Goal: Transaction & Acquisition: Purchase product/service

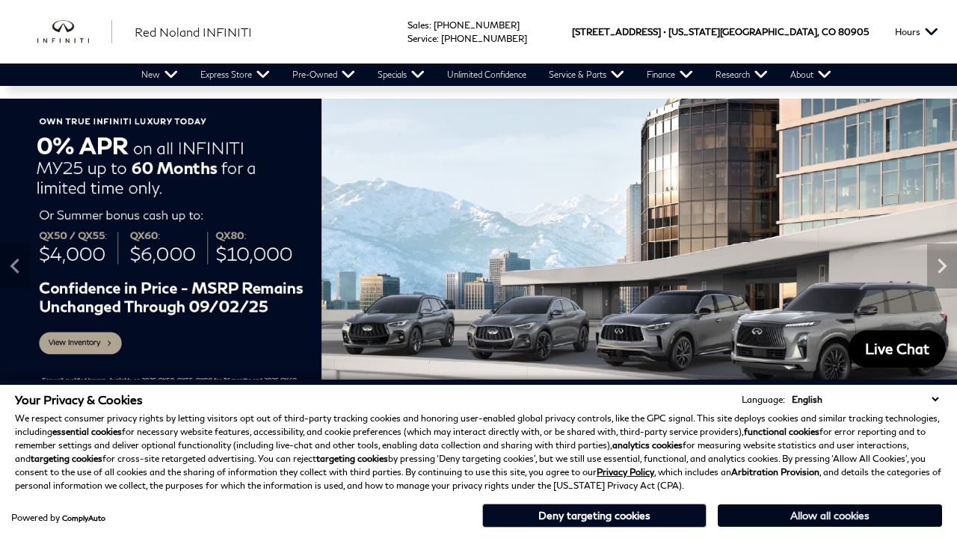
click at [843, 516] on button "Allow all cookies" at bounding box center [830, 516] width 224 height 22
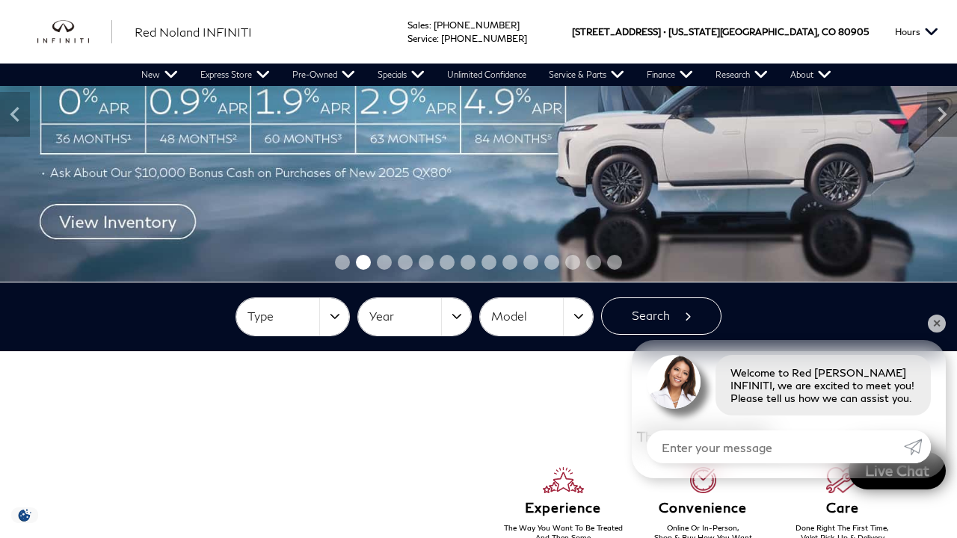
click at [553, 312] on span "Model" at bounding box center [527, 316] width 72 height 25
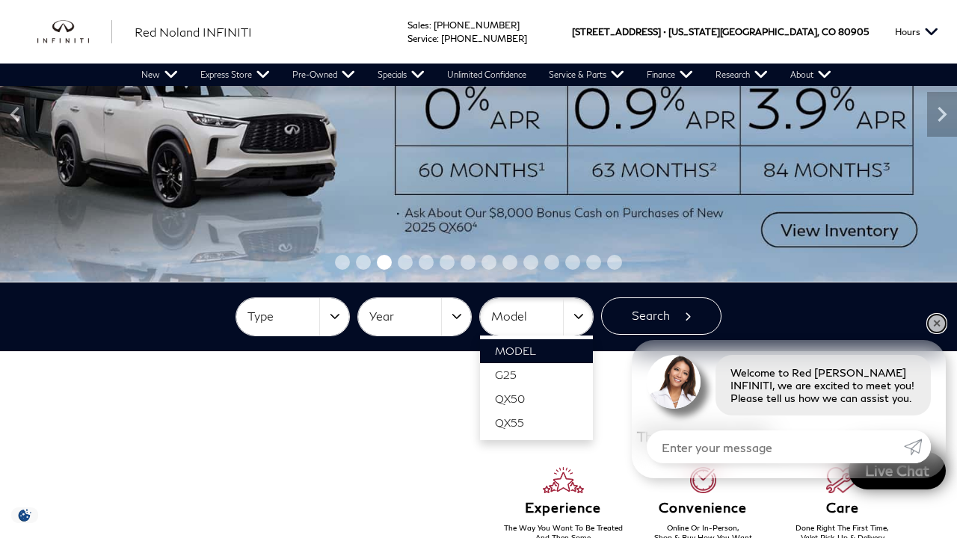
click at [936, 318] on link "✕" at bounding box center [937, 324] width 18 height 18
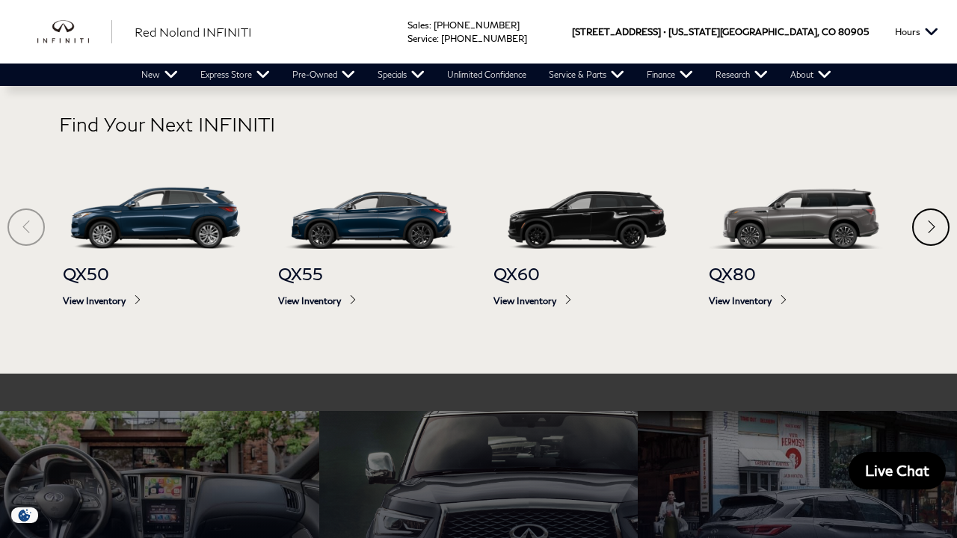
scroll to position [737, 0]
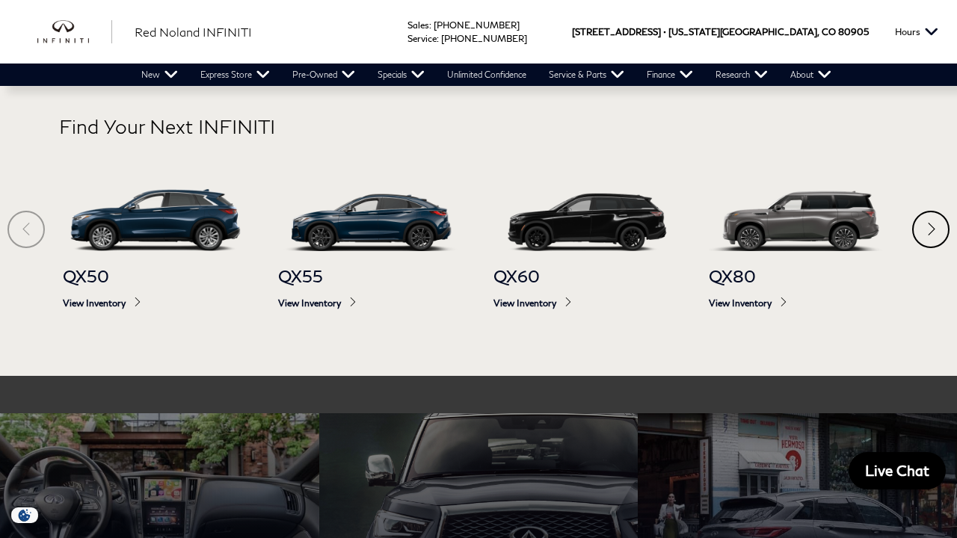
click at [937, 248] on div "Next" at bounding box center [930, 229] width 37 height 37
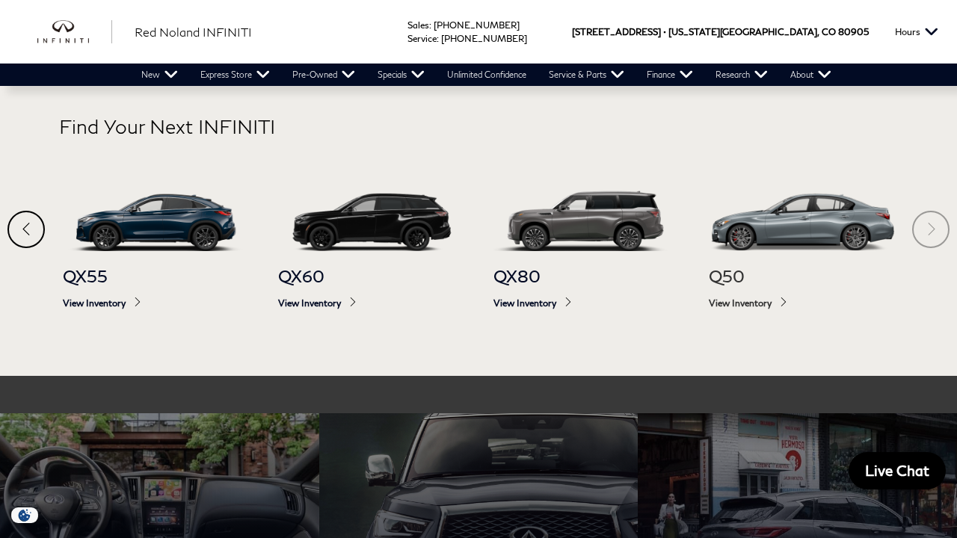
click at [719, 274] on span "Q50" at bounding box center [801, 276] width 185 height 20
click at [771, 302] on span "View Inventory" at bounding box center [801, 303] width 185 height 11
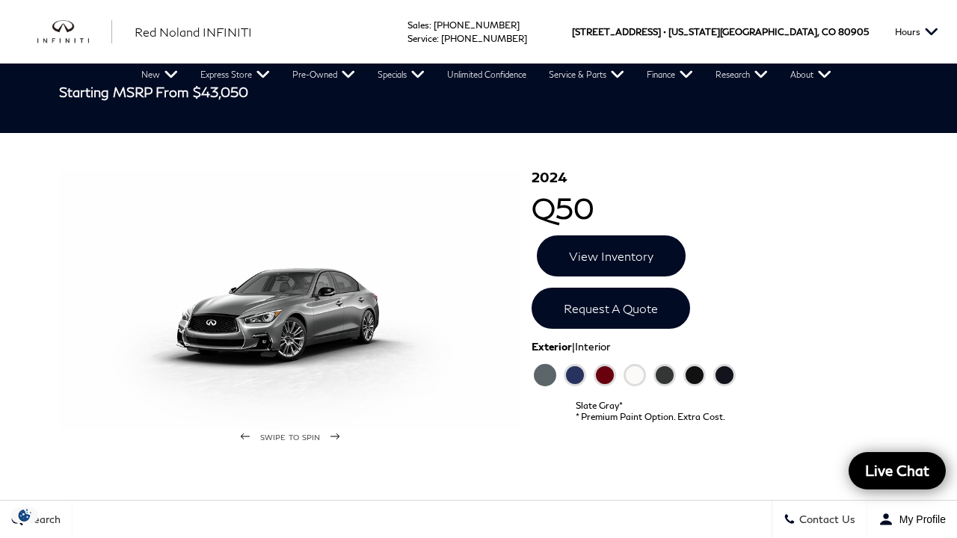
scroll to position [101, 0]
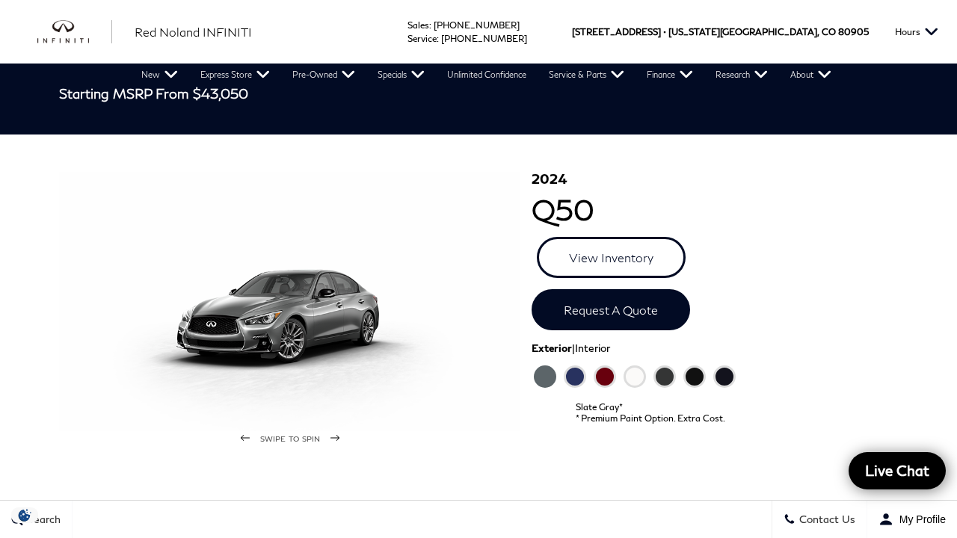
click at [600, 254] on link "View Inventory" at bounding box center [611, 257] width 149 height 41
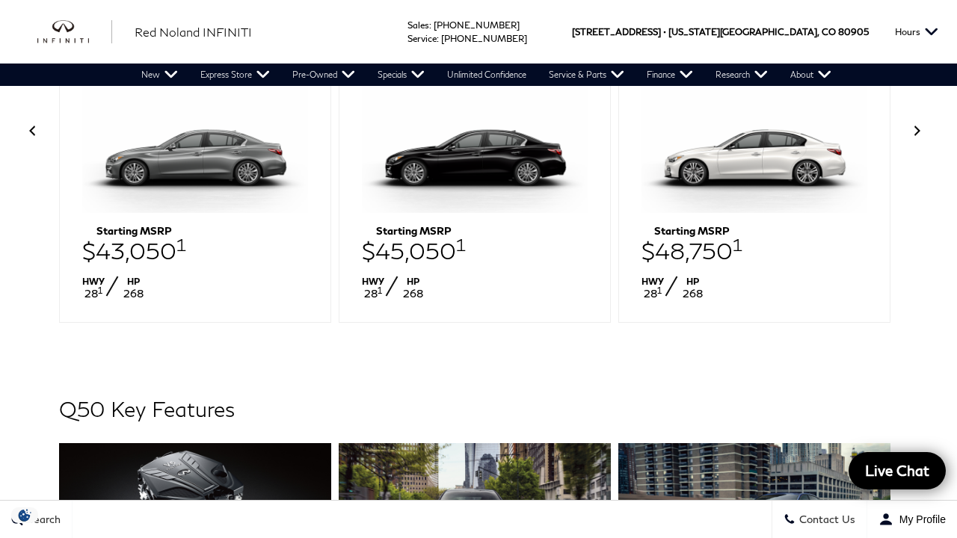
scroll to position [641, 0]
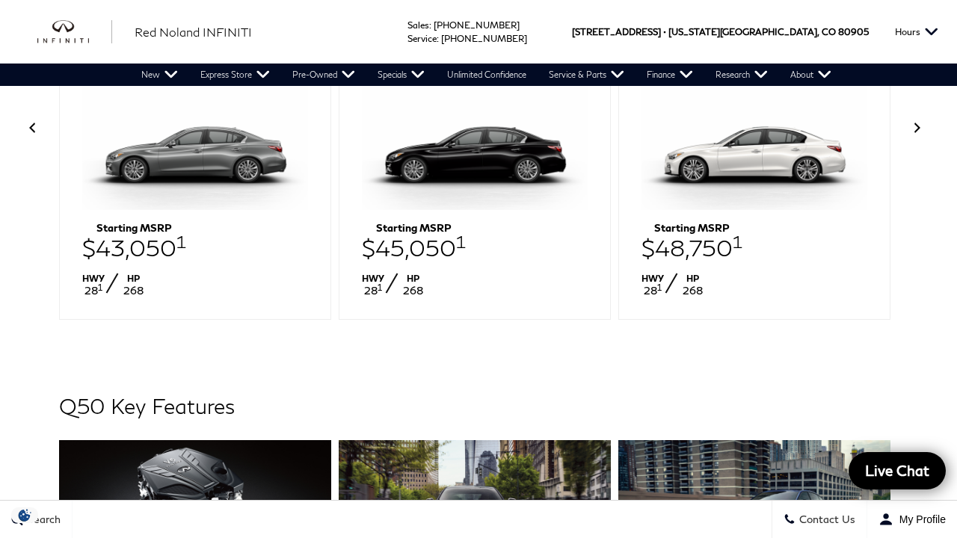
click at [620, 268] on div "Q50 SENSORY Starting MSRP $48,750 1 HWY 28 1 HP 268" at bounding box center [754, 172] width 272 height 295
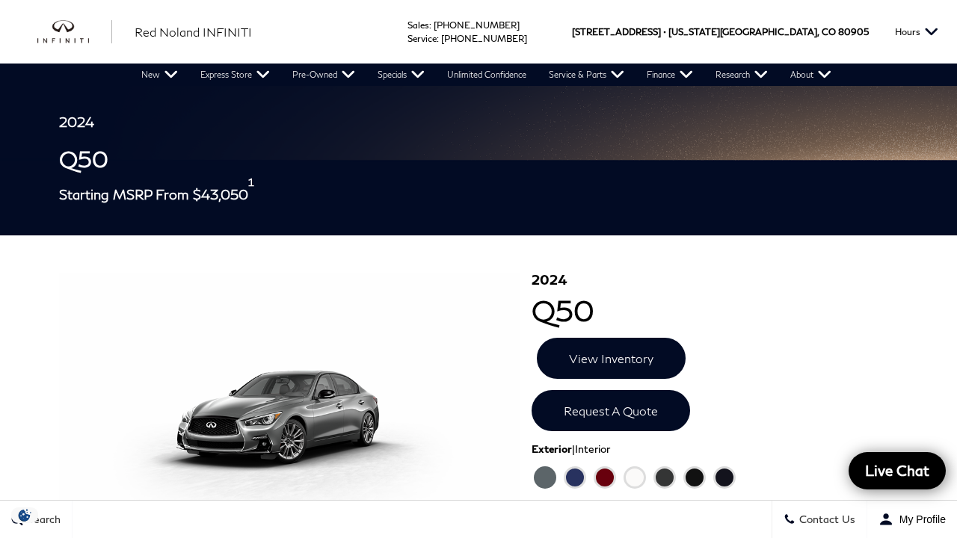
scroll to position [0, 0]
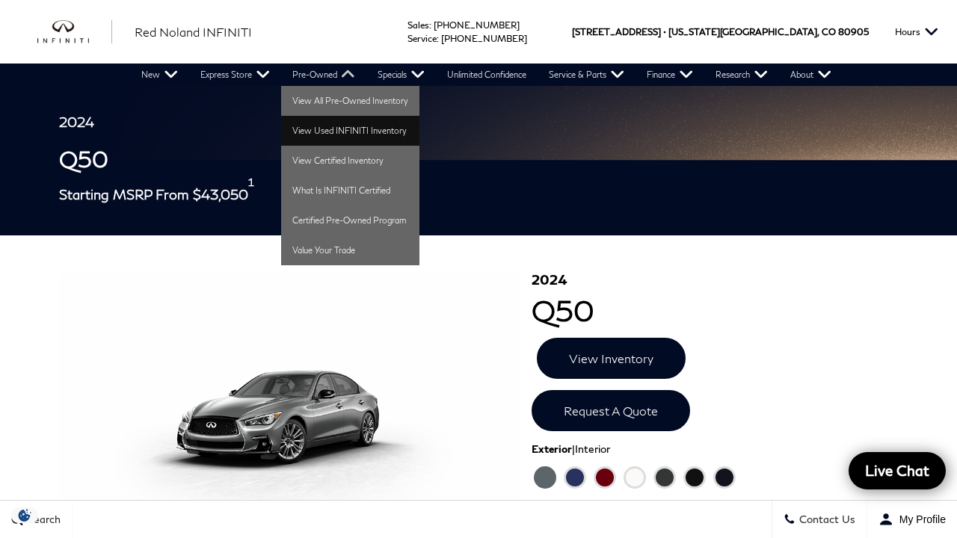
click at [357, 130] on link "View Used INFINITI Inventory" at bounding box center [350, 131] width 138 height 30
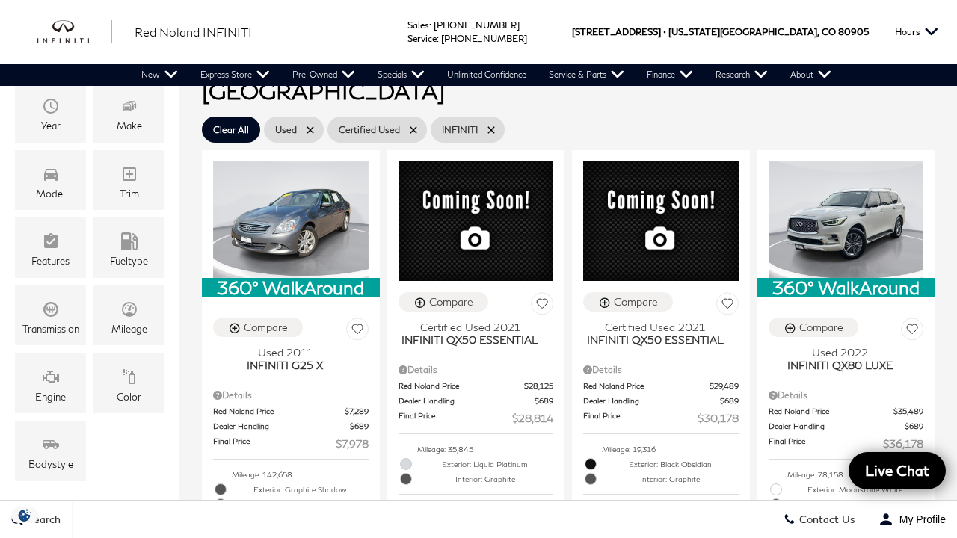
scroll to position [298, 0]
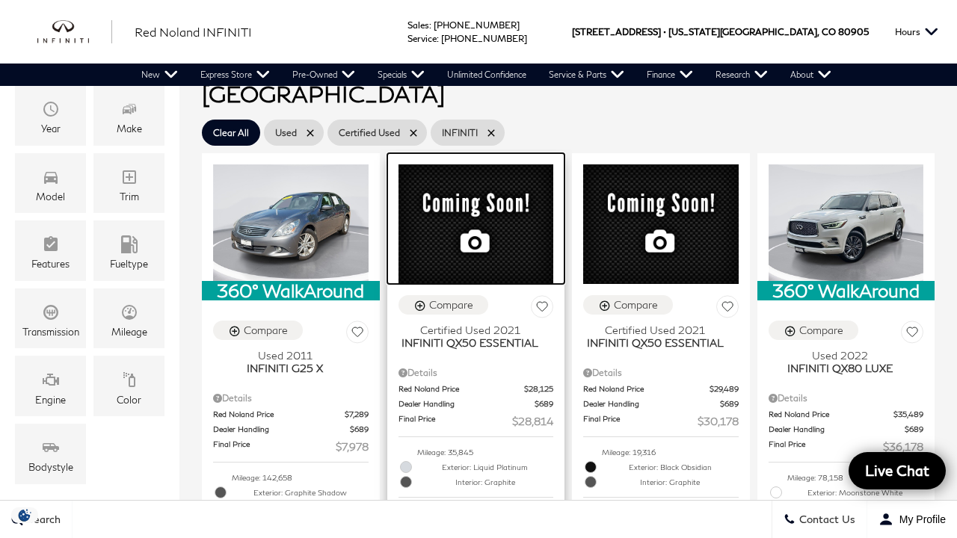
click at [474, 207] on img at bounding box center [477, 225] width 156 height 120
